Goal: Information Seeking & Learning: Learn about a topic

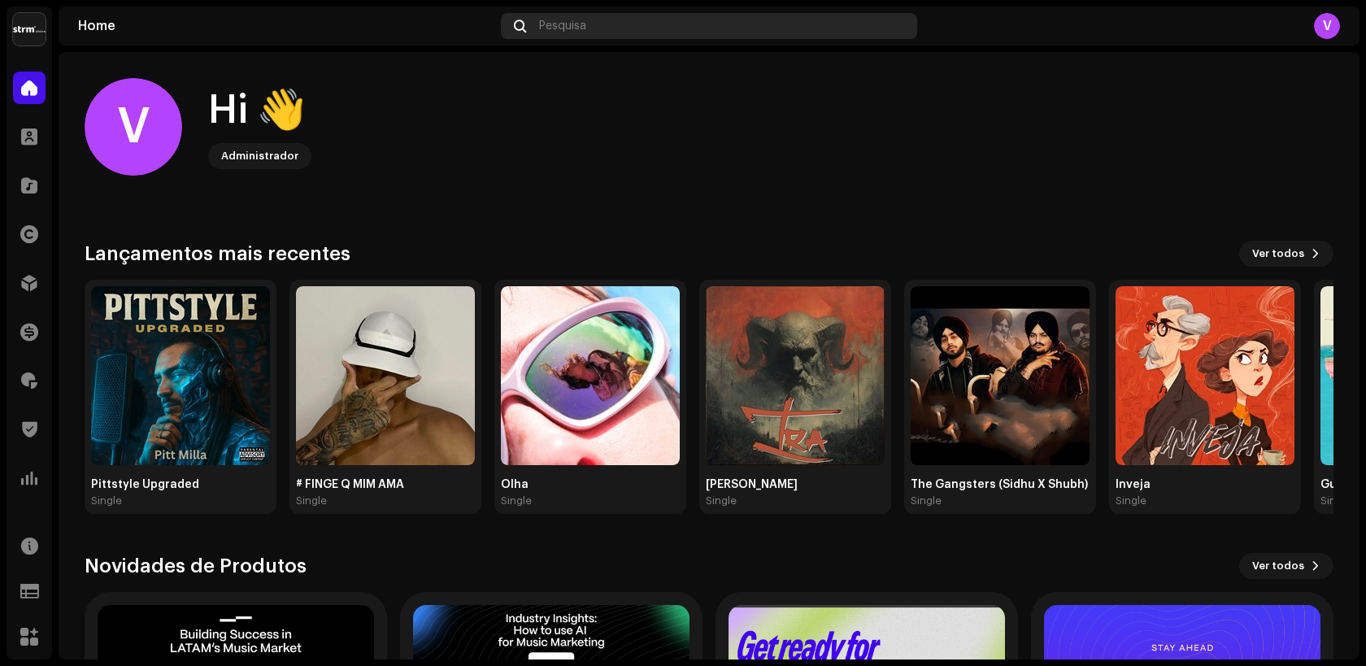
click at [619, 33] on div "Pesquisa" at bounding box center [709, 26] width 416 height 26
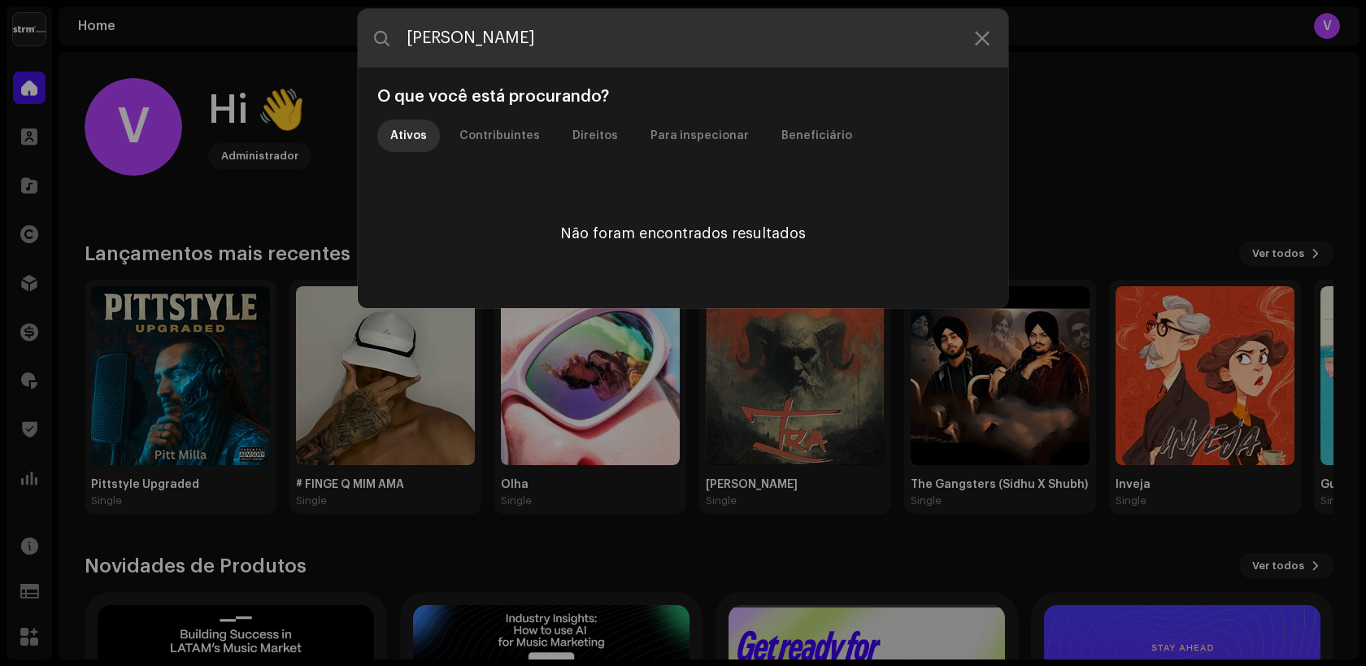
click at [470, 32] on input "[PERSON_NAME]" at bounding box center [683, 38] width 650 height 59
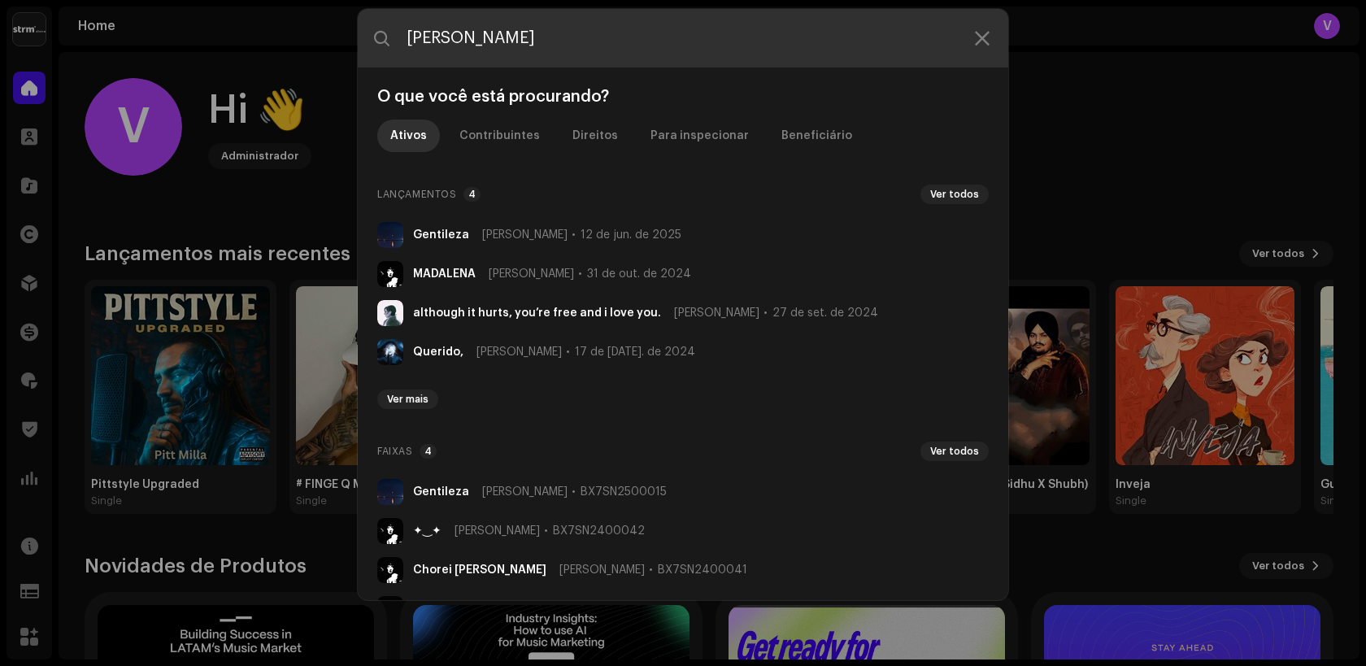
type input "[PERSON_NAME]"
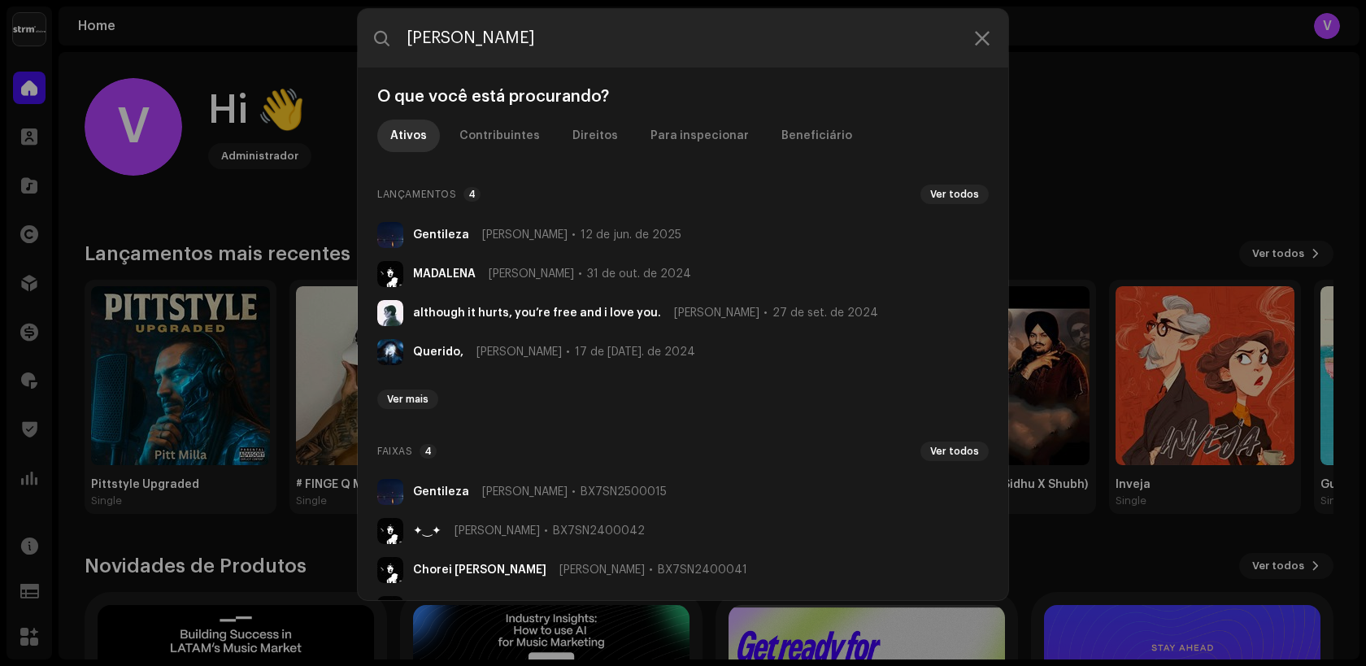
click at [472, 246] on li "Gentileza [PERSON_NAME] Di 12 de jun. de 2025" at bounding box center [683, 234] width 624 height 39
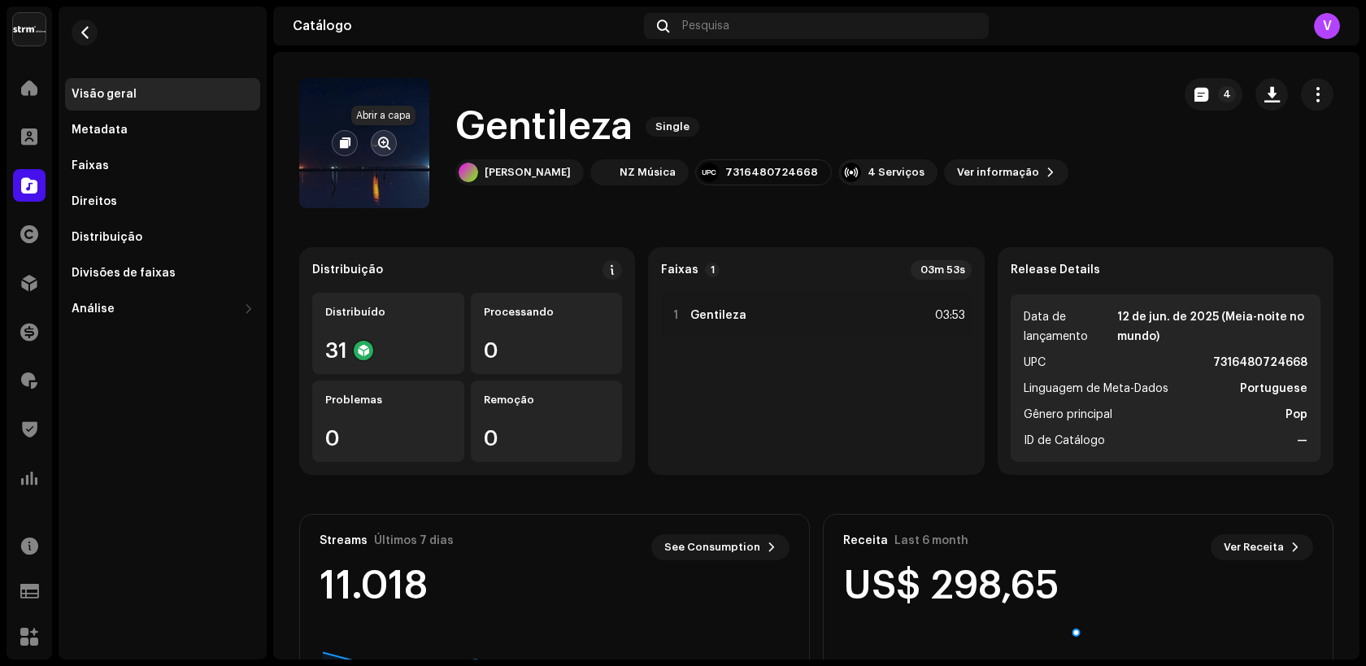
click at [380, 144] on span "button" at bounding box center [384, 143] width 12 height 13
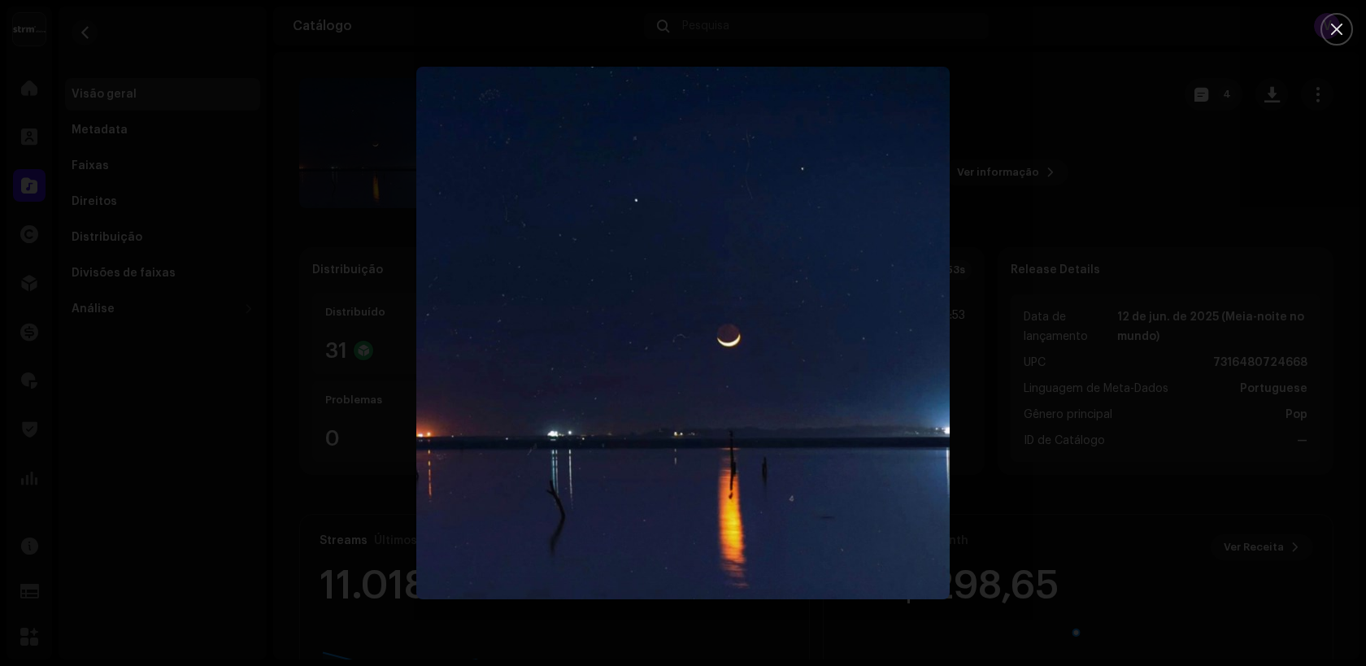
click at [288, 389] on div at bounding box center [683, 333] width 1366 height 666
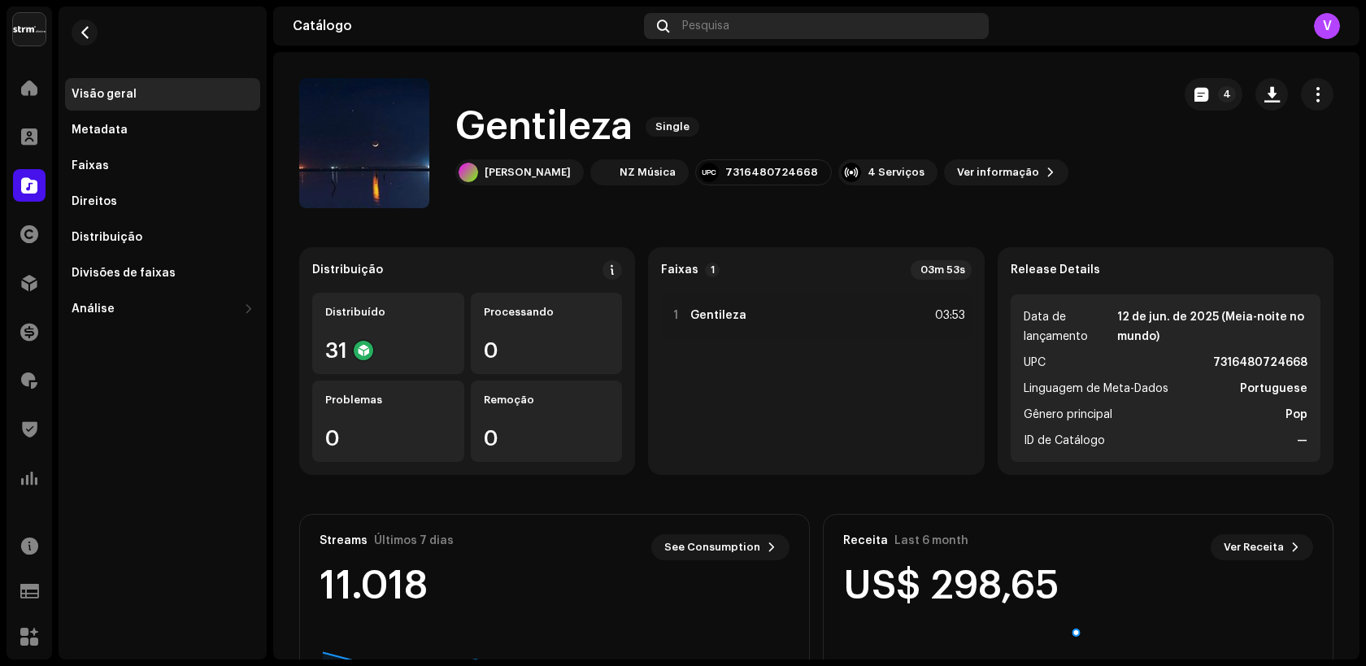
click at [705, 31] on span "Pesquisa" at bounding box center [705, 26] width 47 height 13
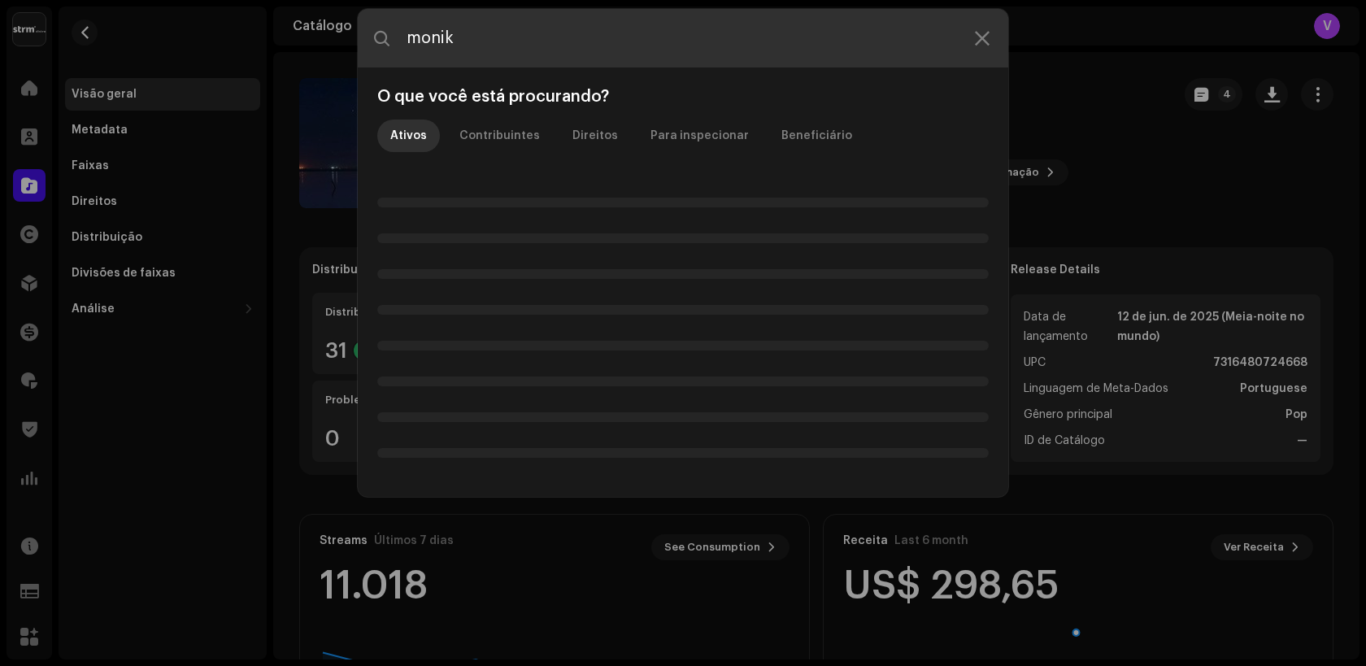
type input "monik"
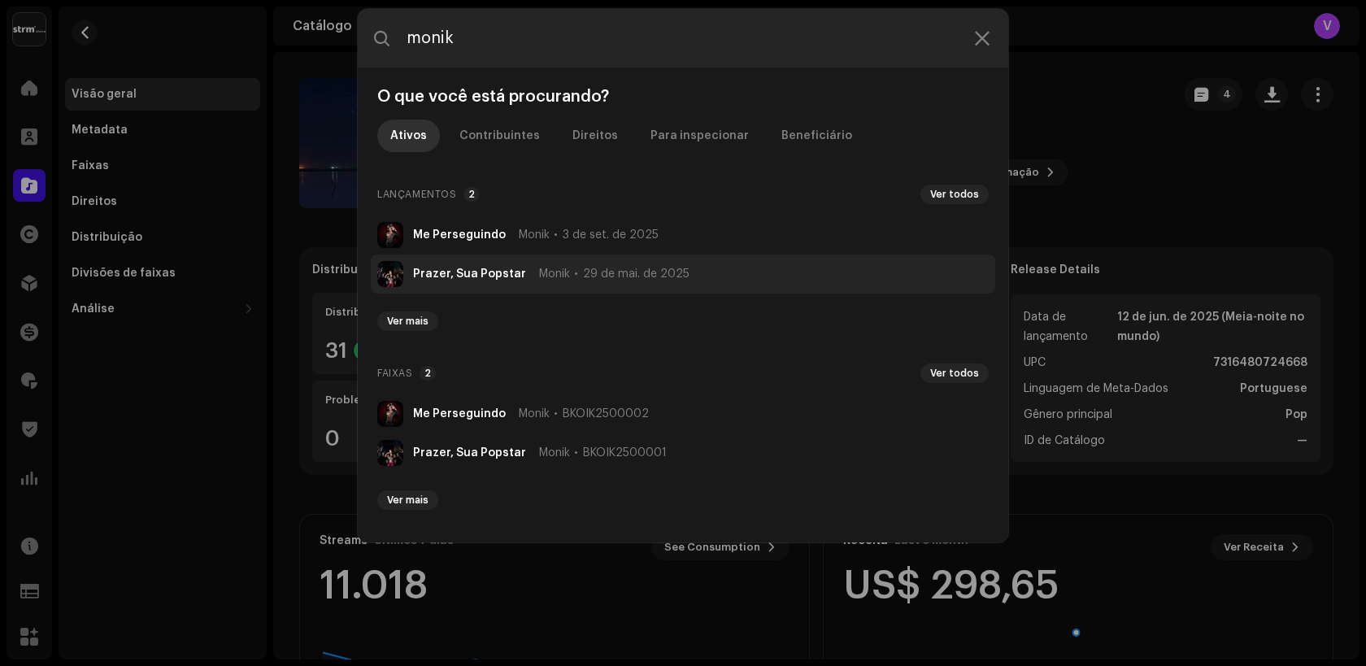
click at [477, 276] on strong "Prazer, Sua Popstar" at bounding box center [469, 273] width 113 height 13
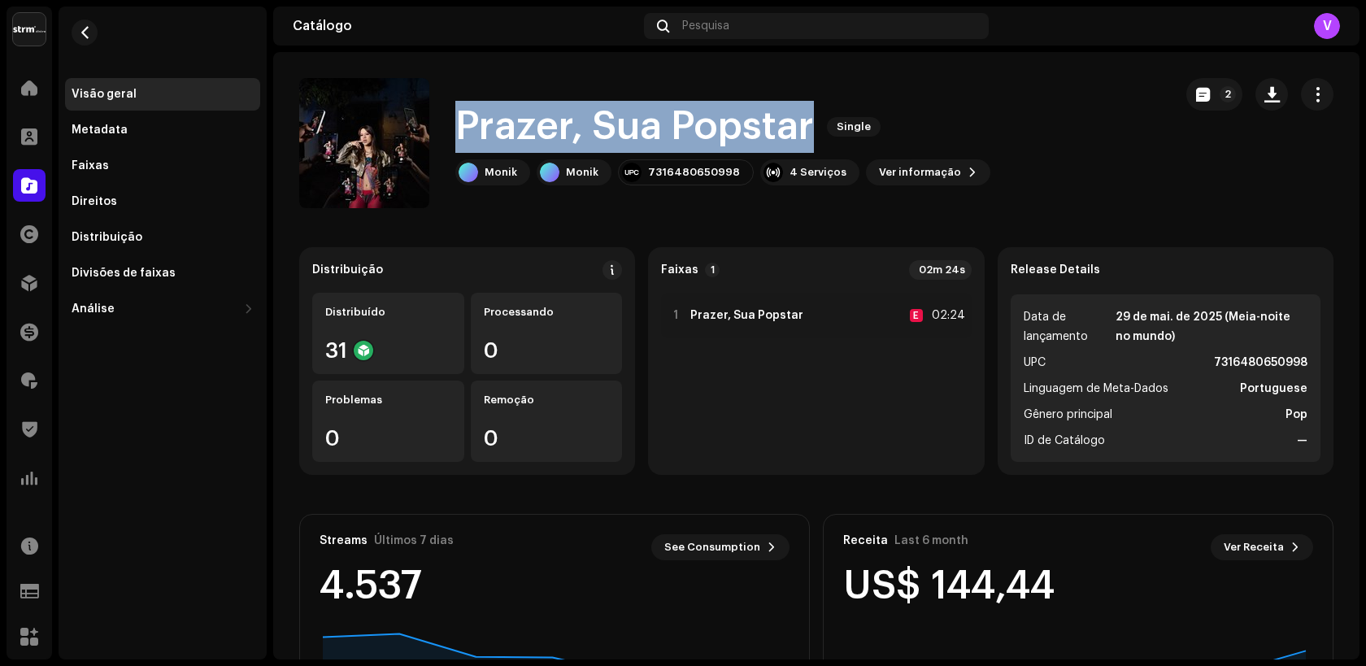
drag, startPoint x: 456, startPoint y: 125, endPoint x: 824, endPoint y: 113, distance: 368.5
click at [824, 113] on div "Prazer, Sua Popstar Single" at bounding box center [722, 127] width 535 height 52
copy div "Prazer, Sua Popstar Single"
click at [388, 146] on span "button" at bounding box center [384, 143] width 12 height 13
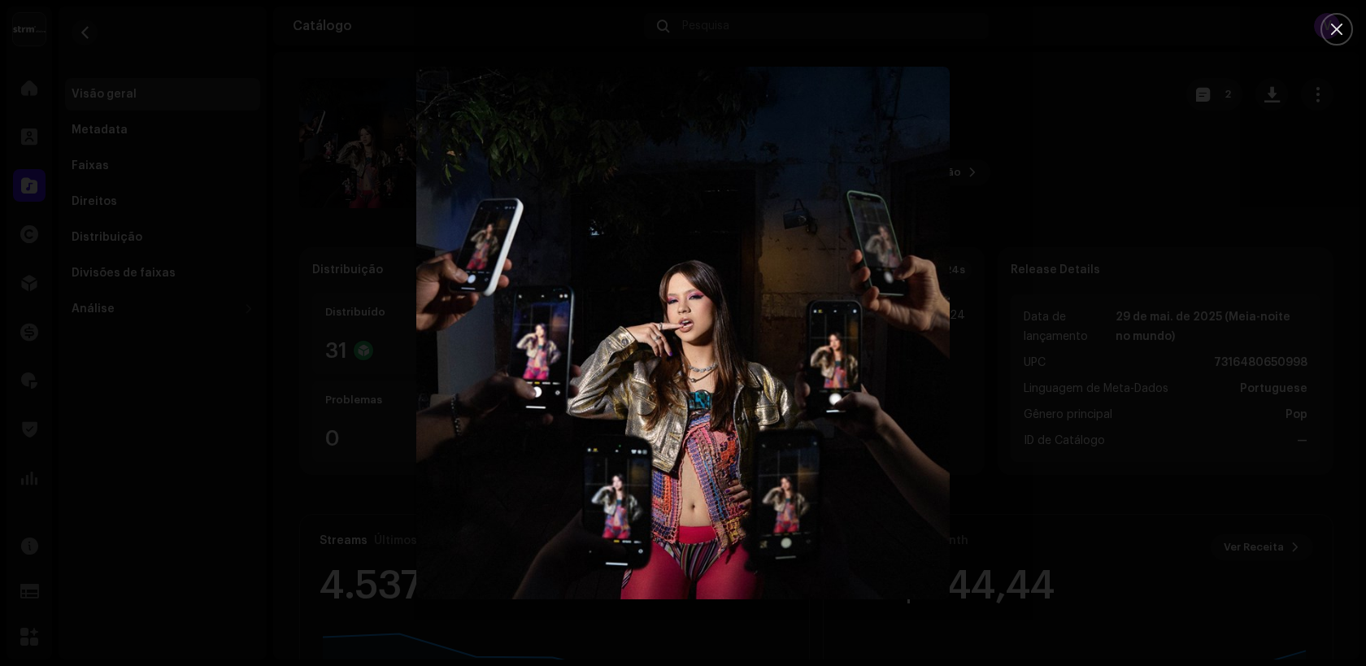
click at [489, 39] on div at bounding box center [683, 333] width 1366 height 666
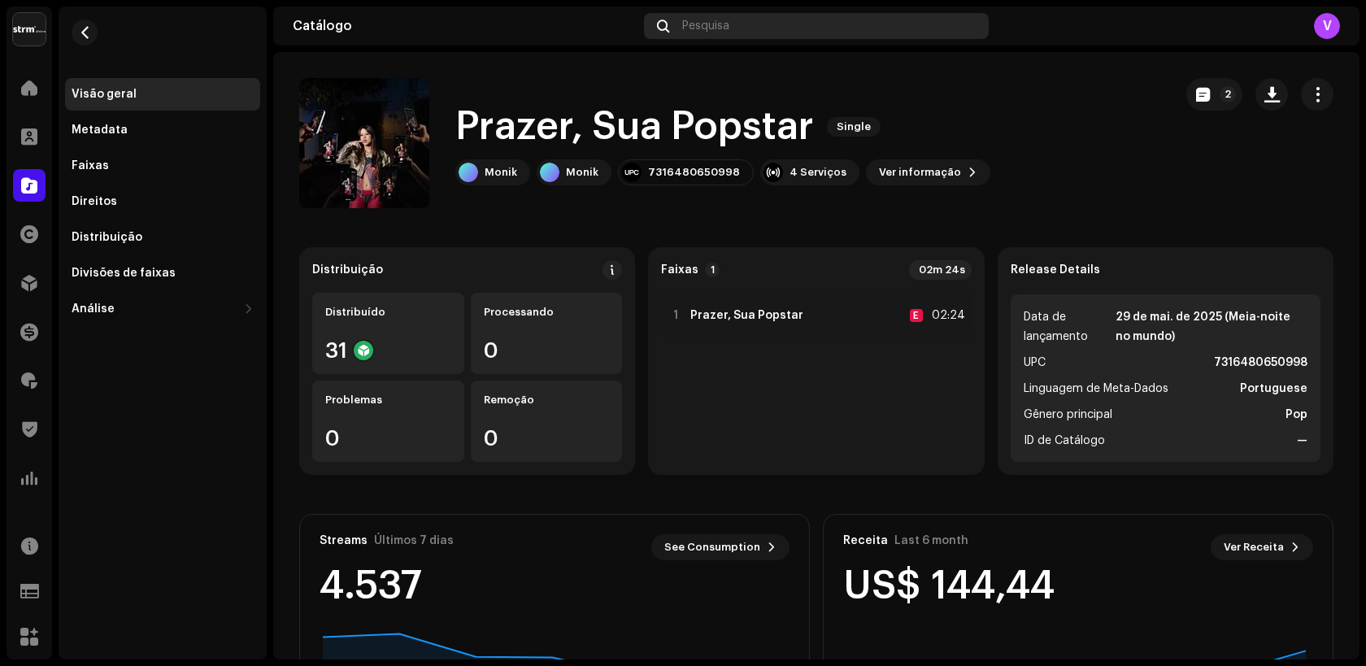
click at [696, 33] on div "Pesquisa" at bounding box center [816, 26] width 345 height 26
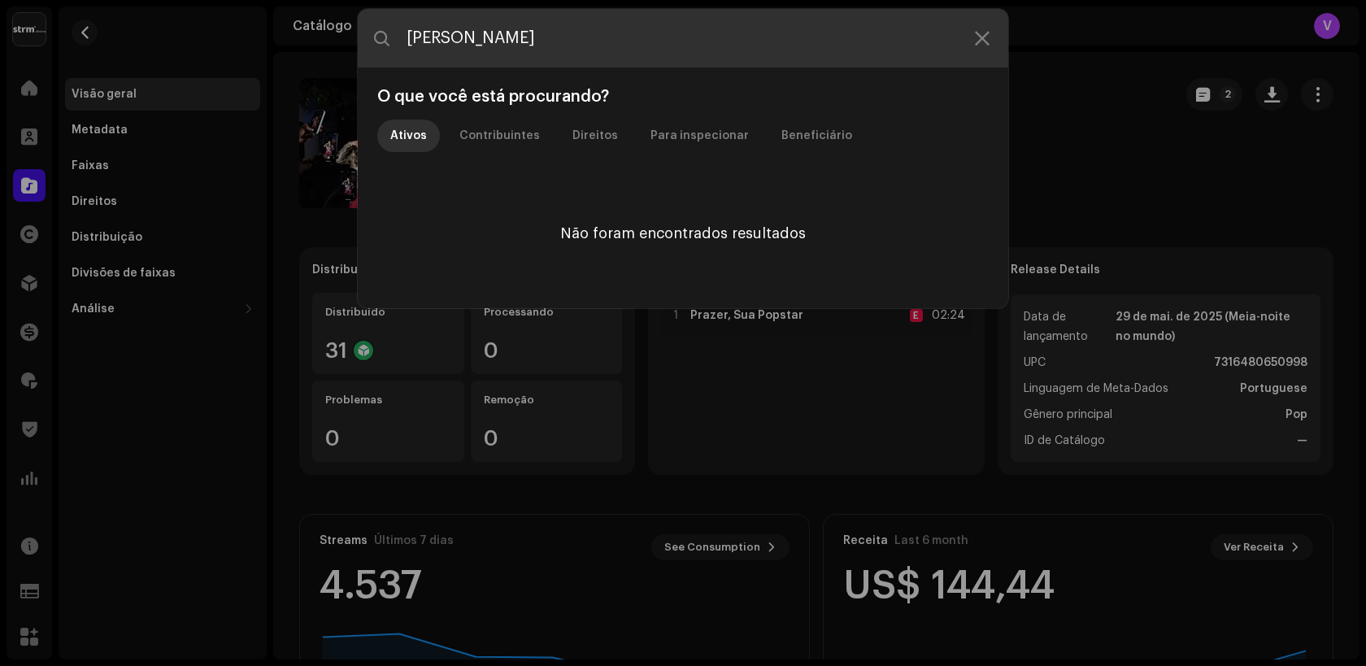
click at [478, 36] on input "[PERSON_NAME]" at bounding box center [683, 38] width 650 height 59
type input "Chella"
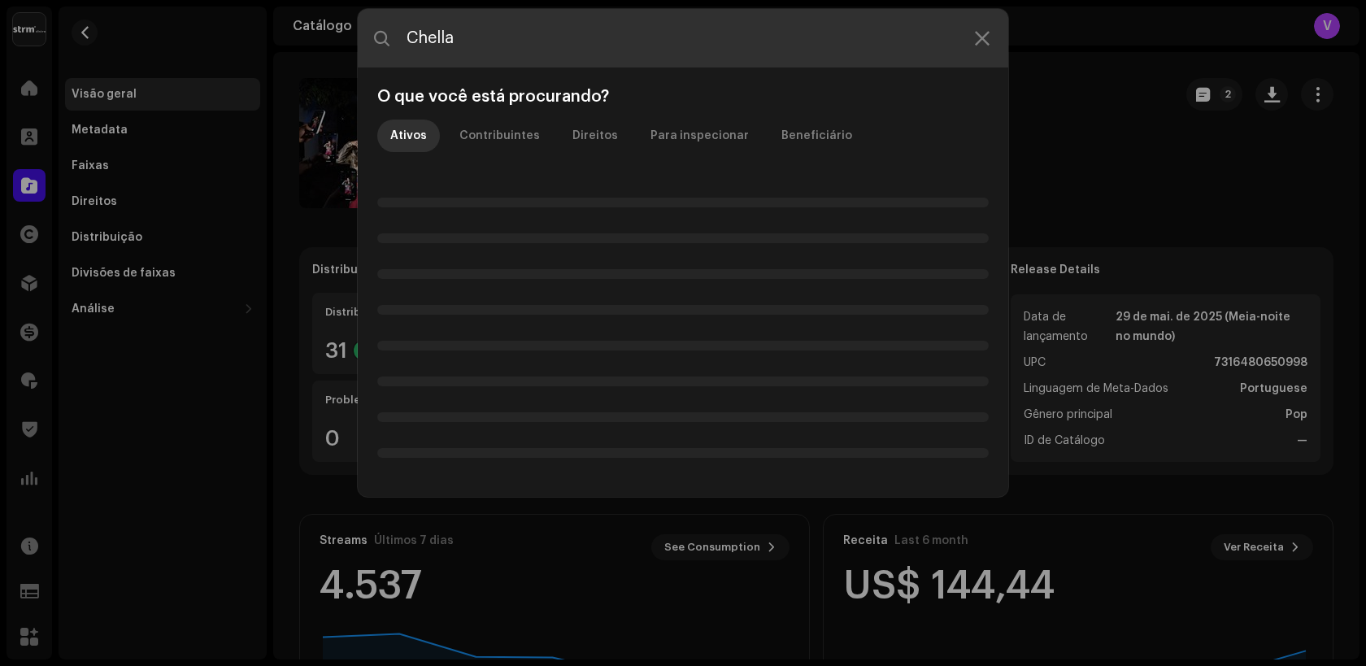
click at [478, 36] on input "Chella" at bounding box center [683, 38] width 650 height 59
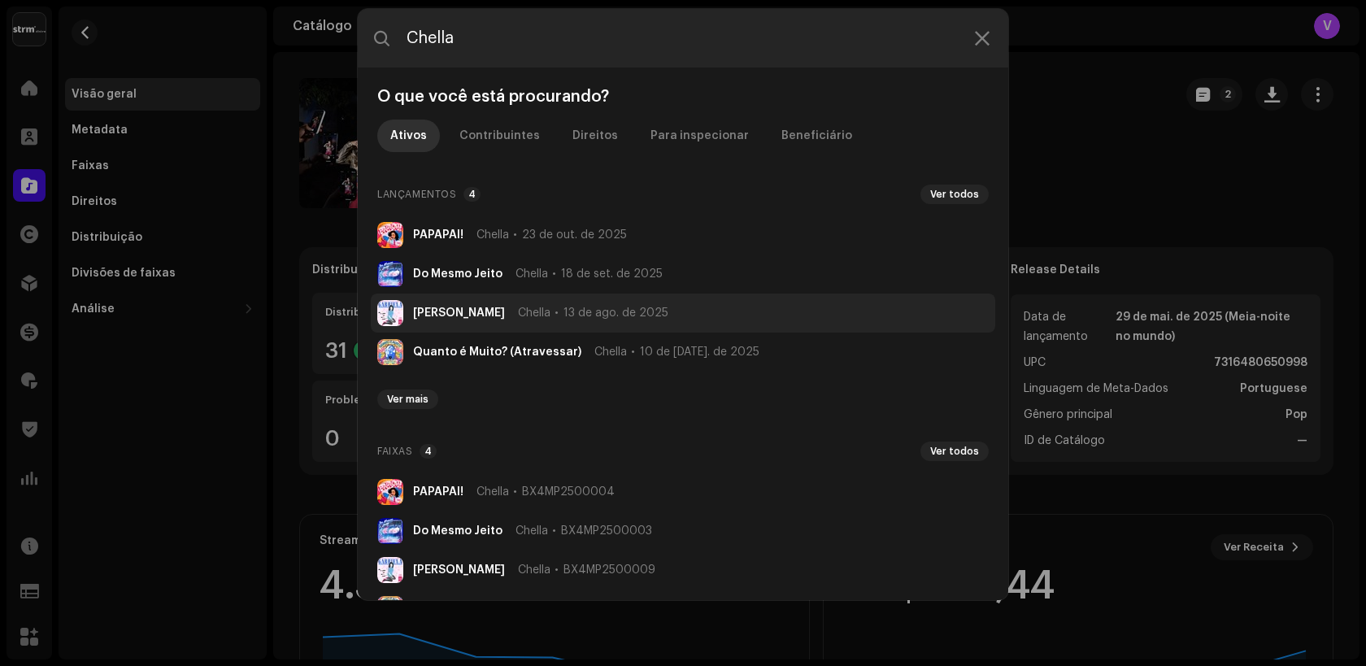
click at [433, 311] on strong "[PERSON_NAME]" at bounding box center [459, 312] width 92 height 13
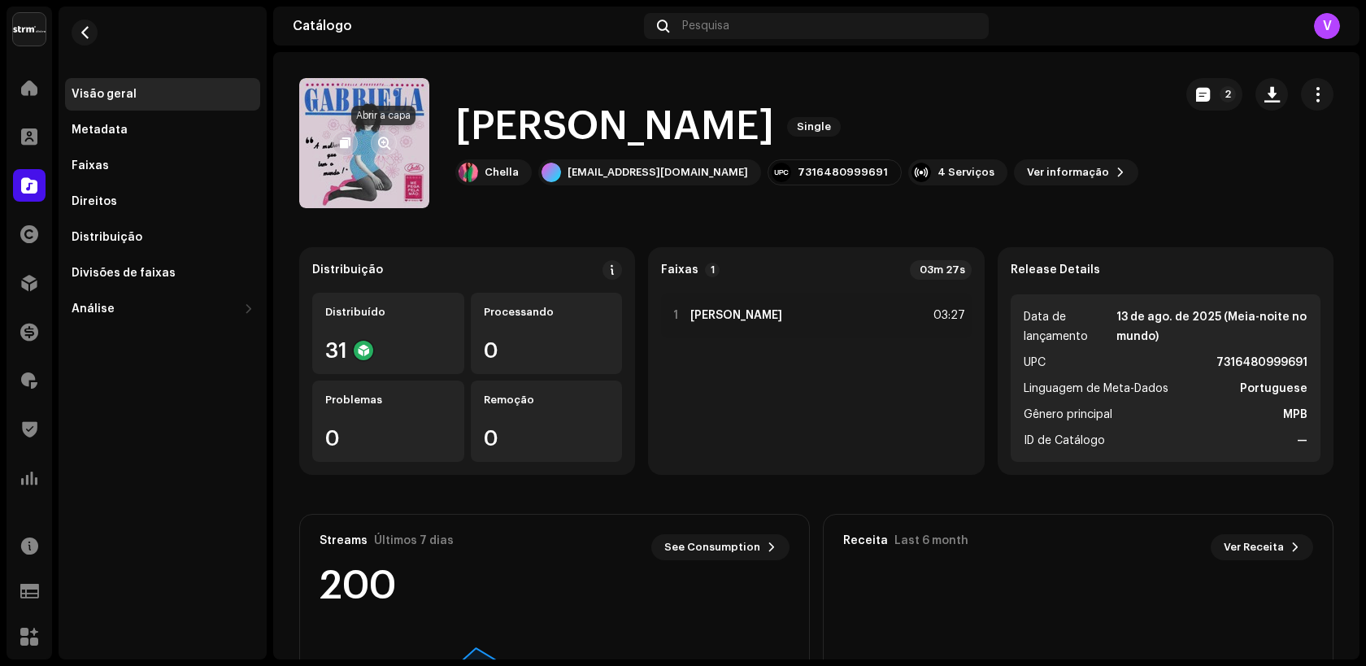
click at [385, 149] on span "button" at bounding box center [384, 143] width 12 height 13
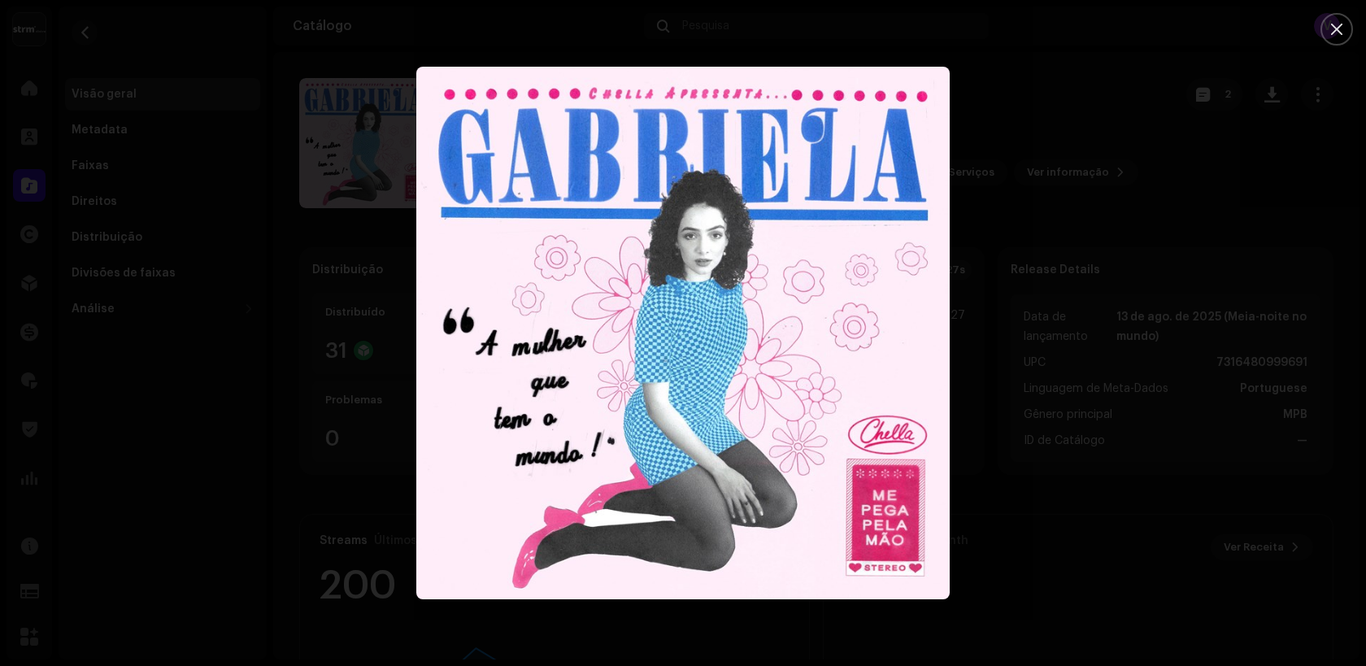
click at [335, 164] on div at bounding box center [683, 333] width 1366 height 666
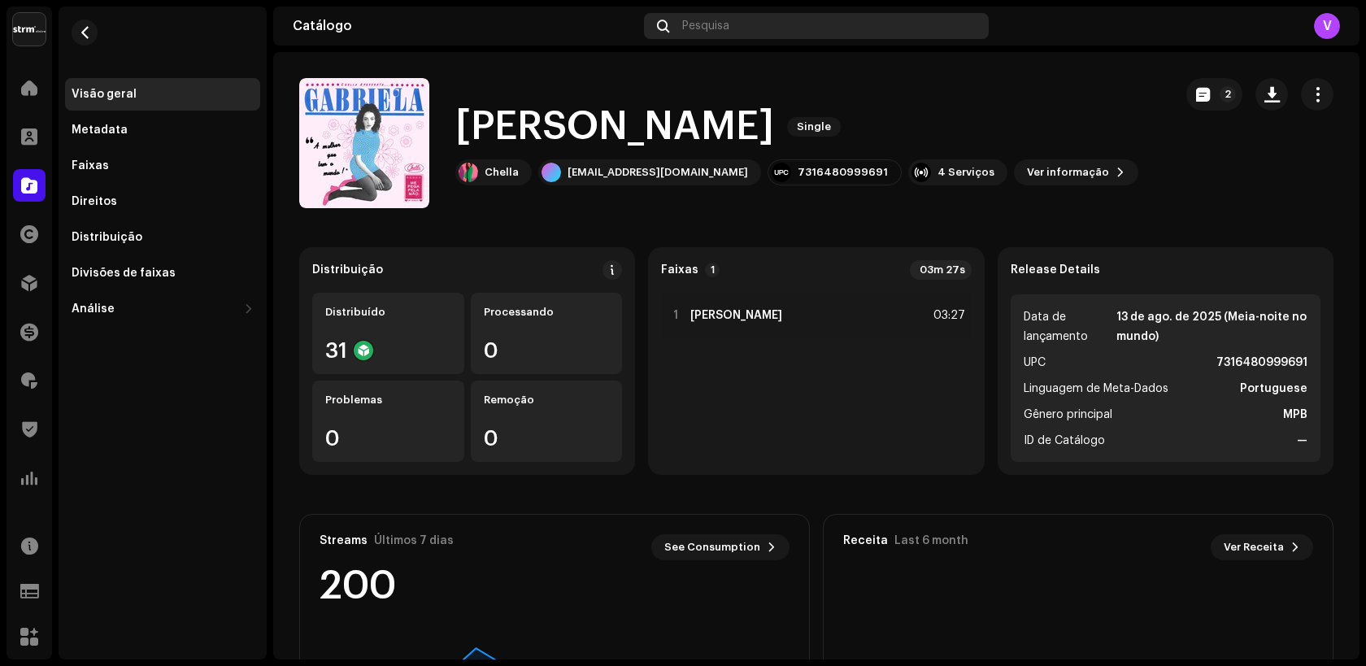
click at [710, 24] on span "Pesquisa" at bounding box center [705, 26] width 47 height 13
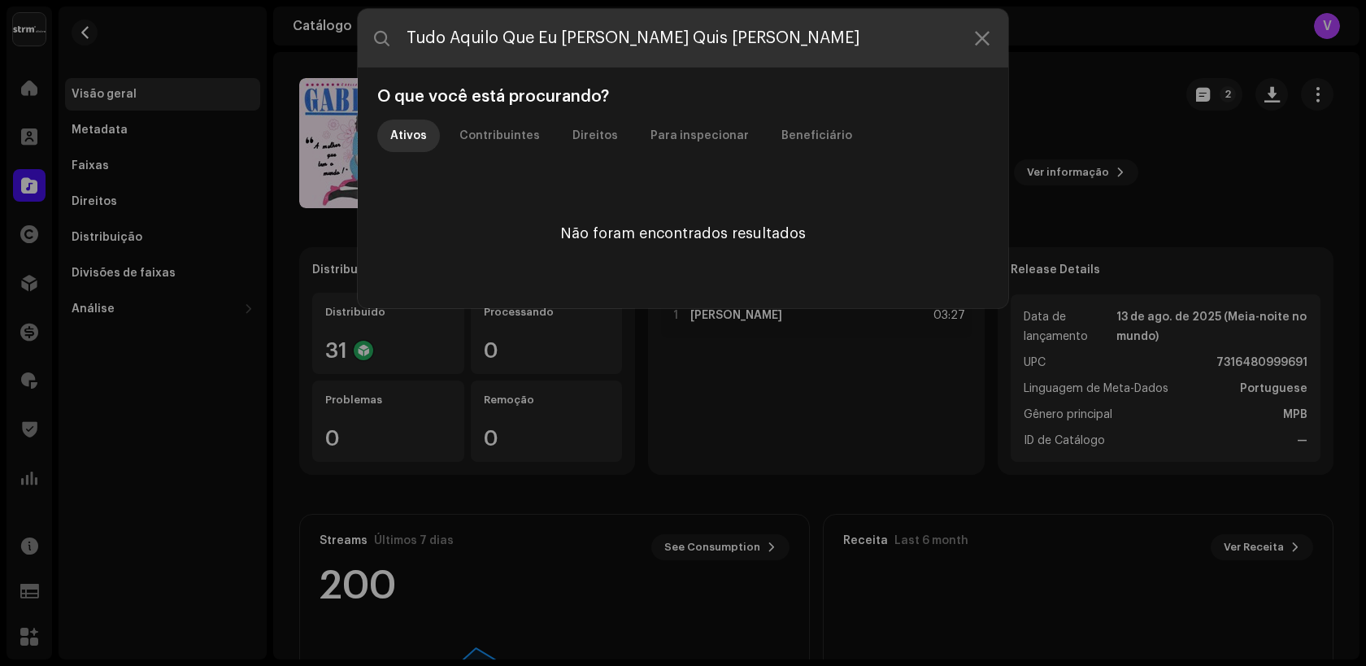
click at [644, 37] on input "Tudo Aquilo Que Eu [PERSON_NAME] Quis [PERSON_NAME]" at bounding box center [683, 38] width 650 height 59
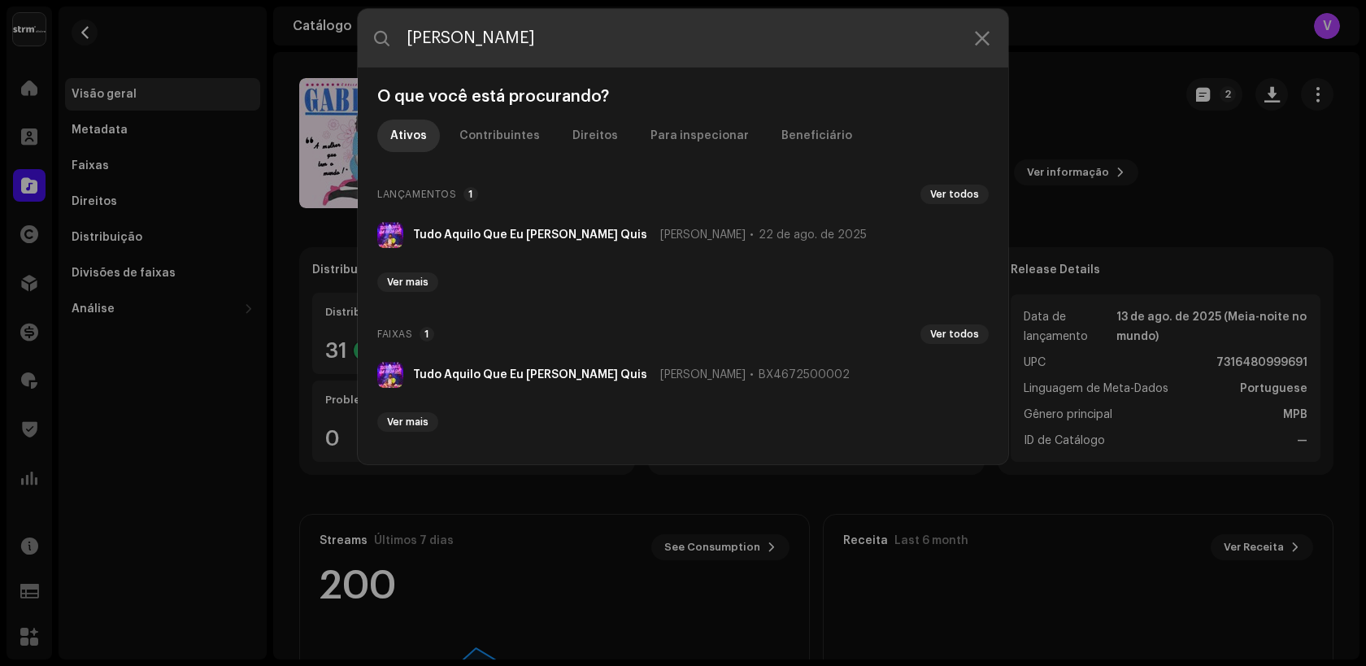
type input "[PERSON_NAME]"
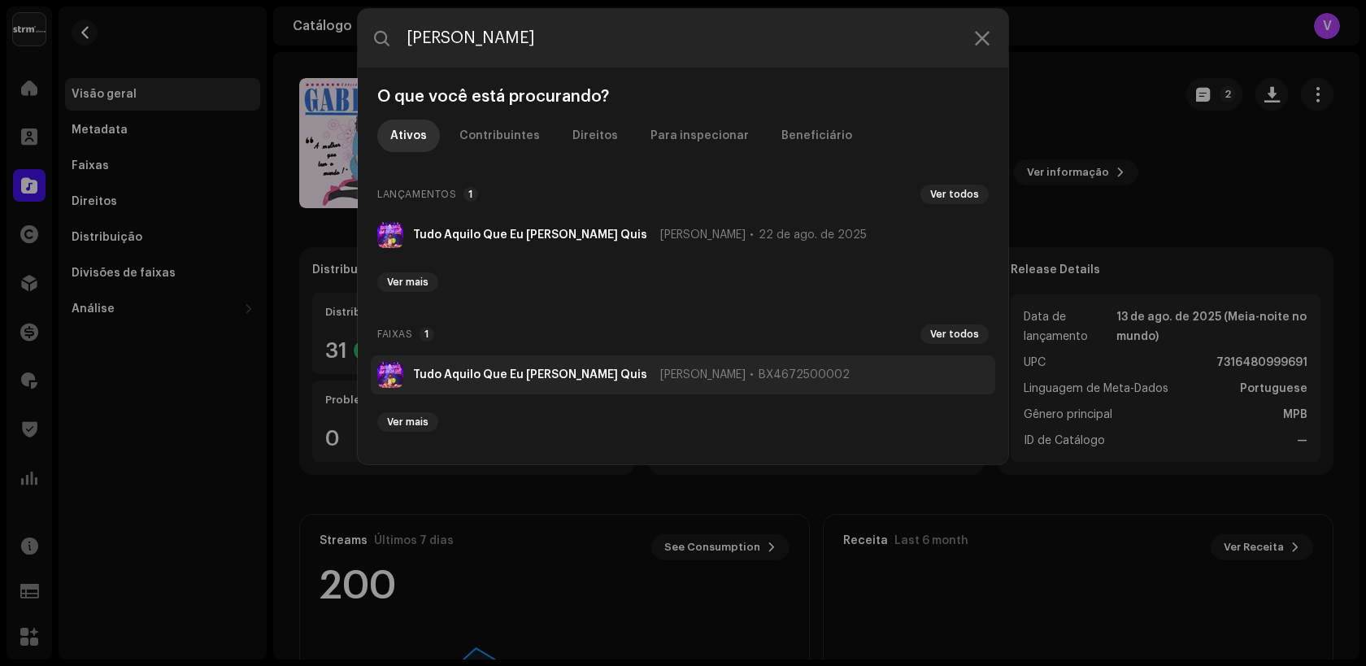
click at [506, 376] on strong "Tudo Aquilo Que Eu [PERSON_NAME] Quis" at bounding box center [530, 374] width 234 height 13
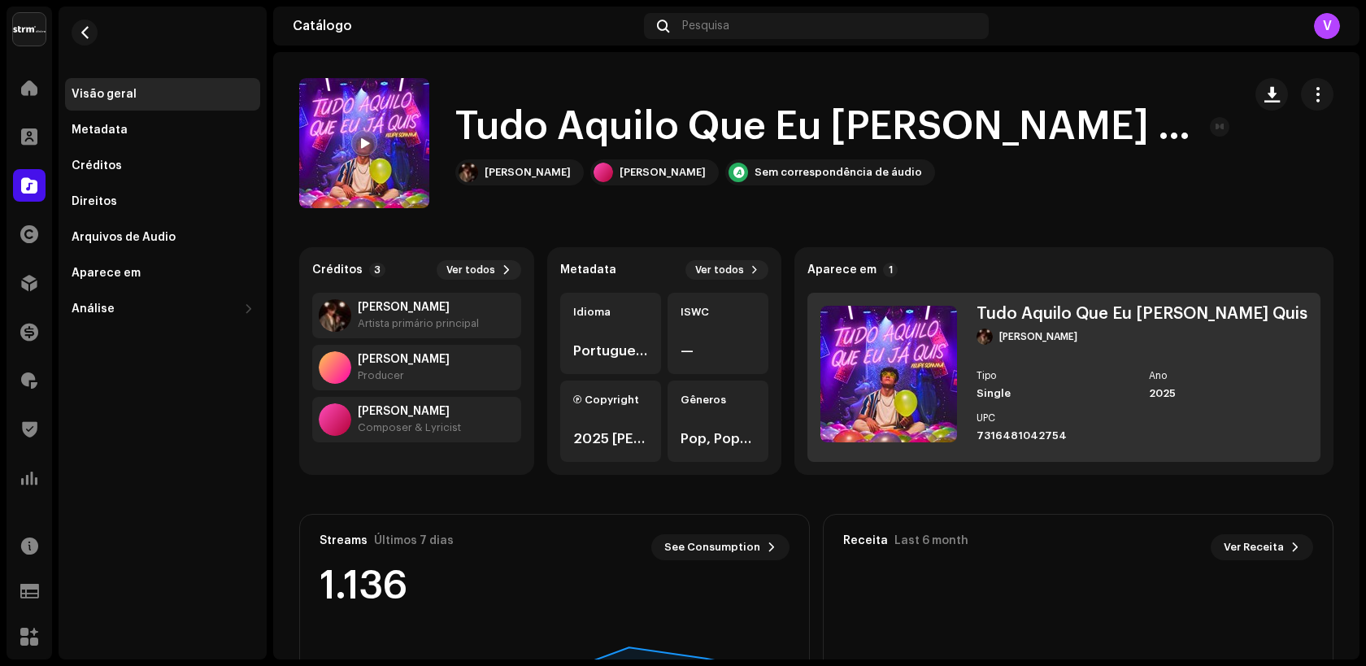
click at [957, 352] on img at bounding box center [888, 374] width 137 height 137
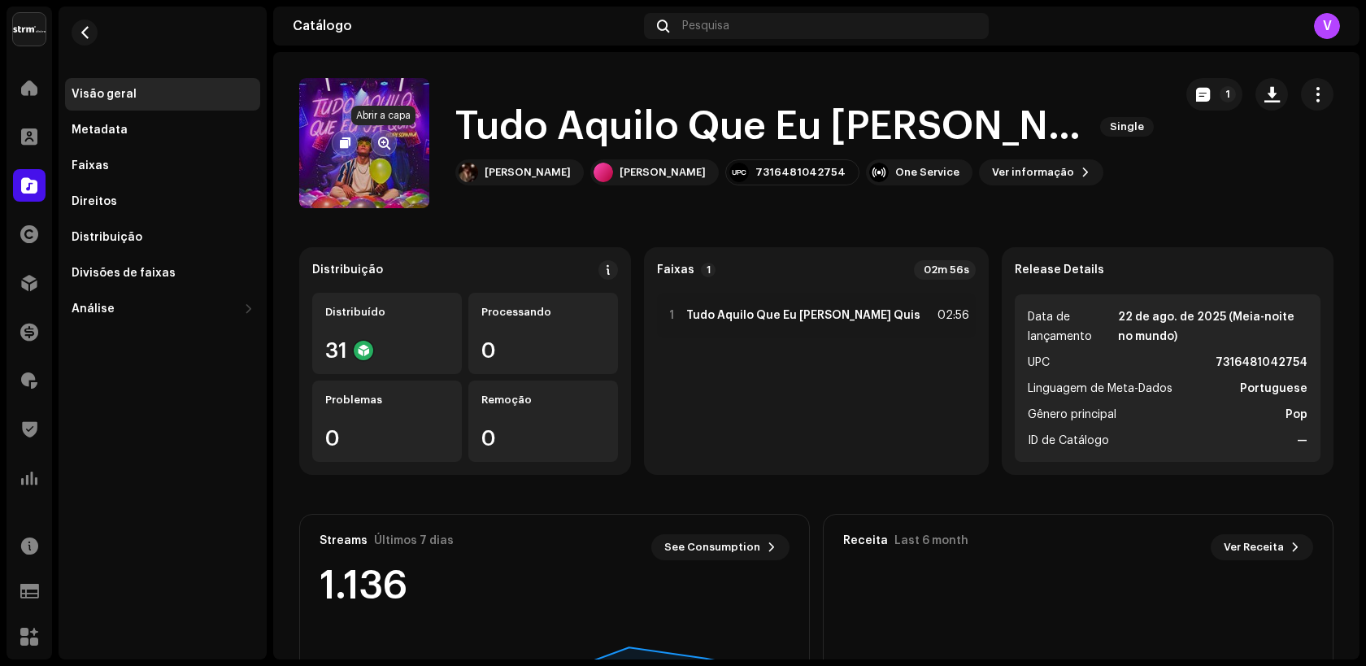
click at [385, 143] on span "button" at bounding box center [384, 143] width 12 height 13
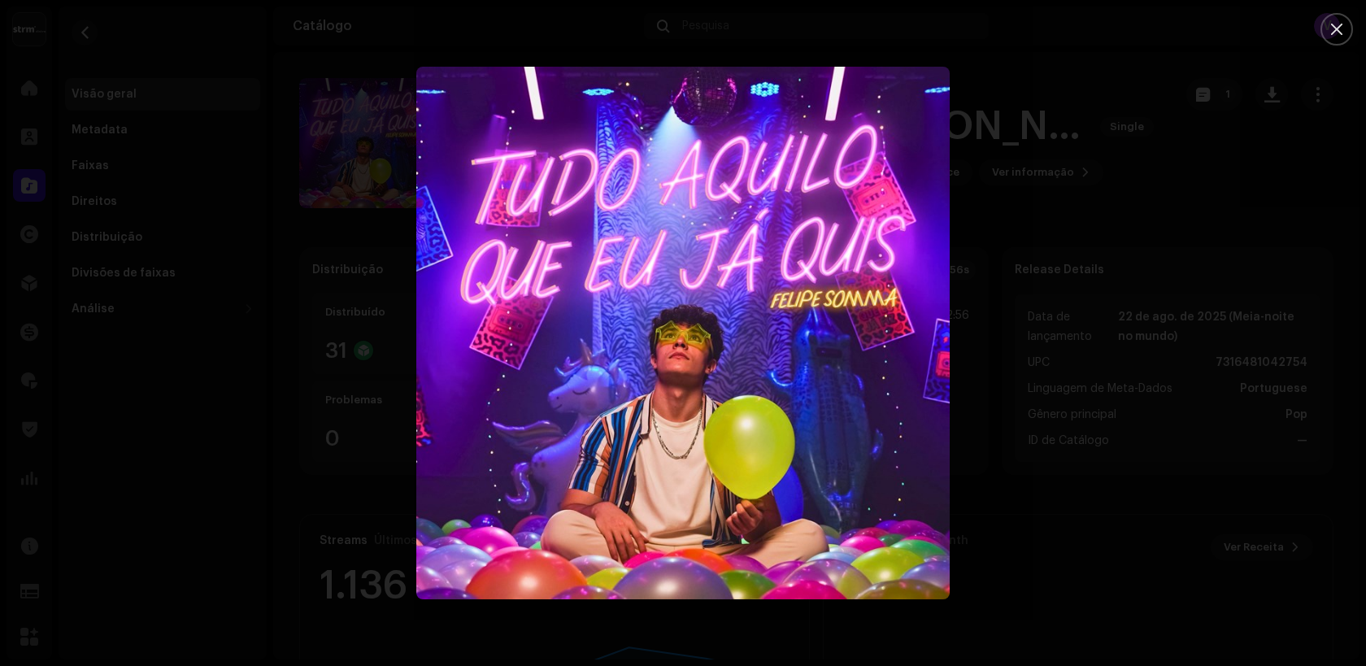
drag, startPoint x: 552, startPoint y: 41, endPoint x: 654, endPoint y: 42, distance: 102.4
click at [552, 41] on div at bounding box center [683, 333] width 1366 height 666
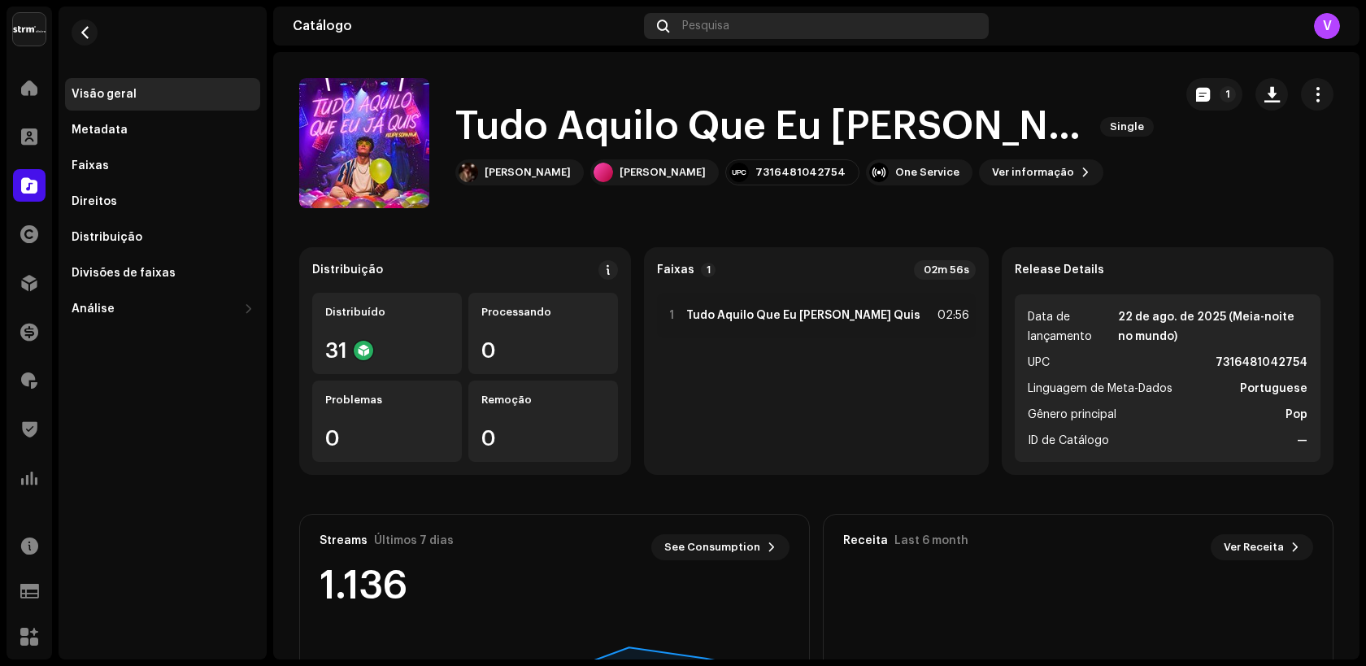
click at [716, 27] on span "Pesquisa" at bounding box center [705, 26] width 47 height 13
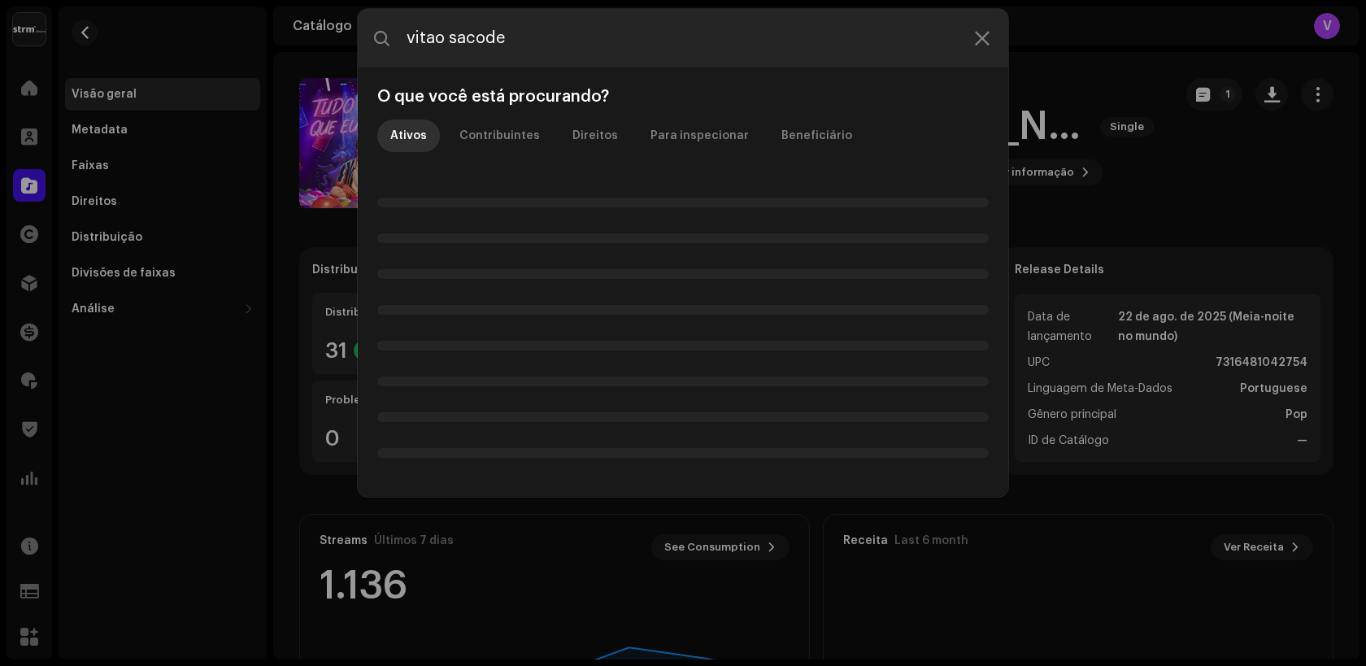
type input "vitao sacode"
